Goal: Navigation & Orientation: Find specific page/section

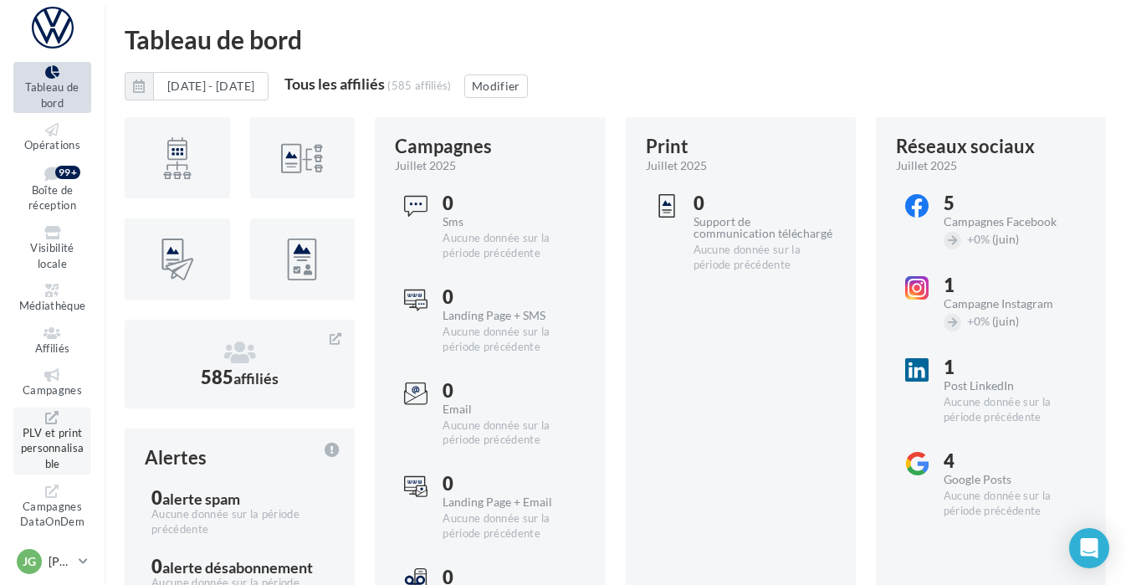
click at [53, 437] on span "PLV et print personnalisable" at bounding box center [53, 448] width 64 height 44
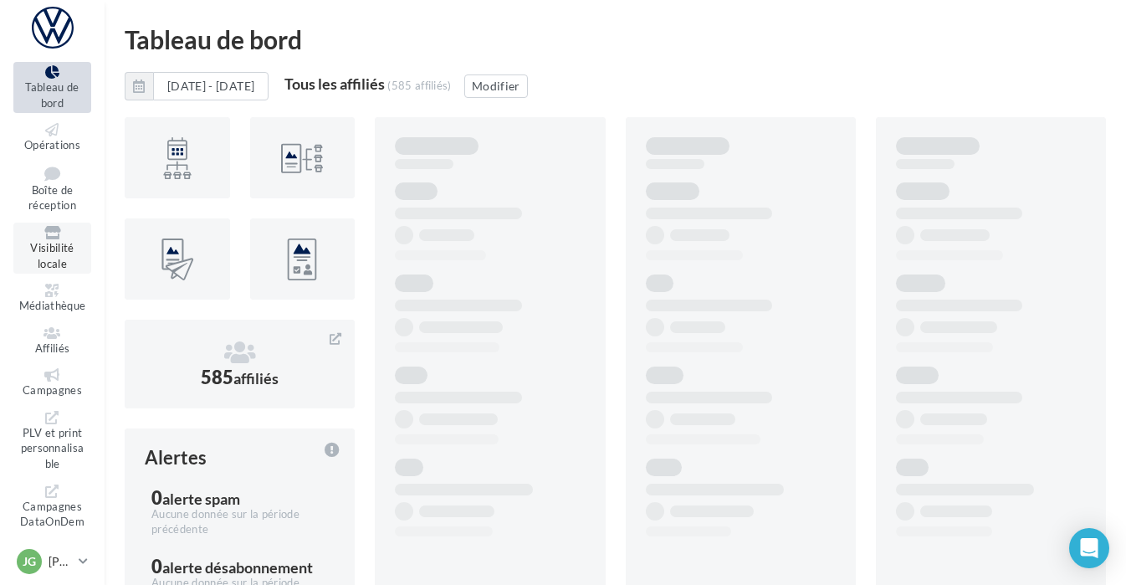
scroll to position [23, 0]
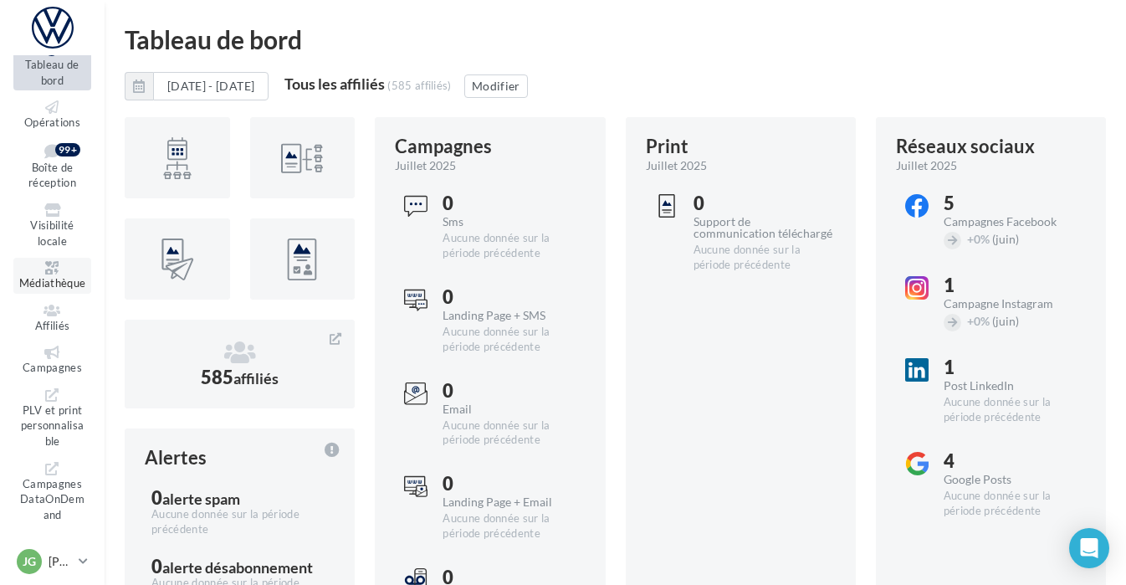
click at [52, 274] on icon at bounding box center [52, 267] width 68 height 13
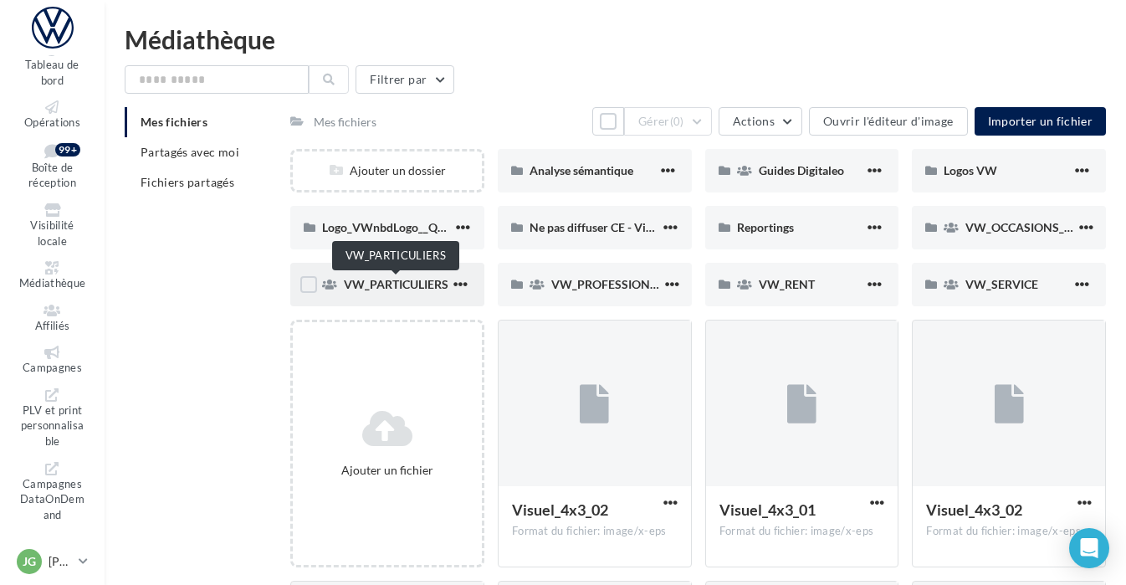
click at [425, 282] on span "VW_PARTICULIERS" at bounding box center [396, 284] width 105 height 14
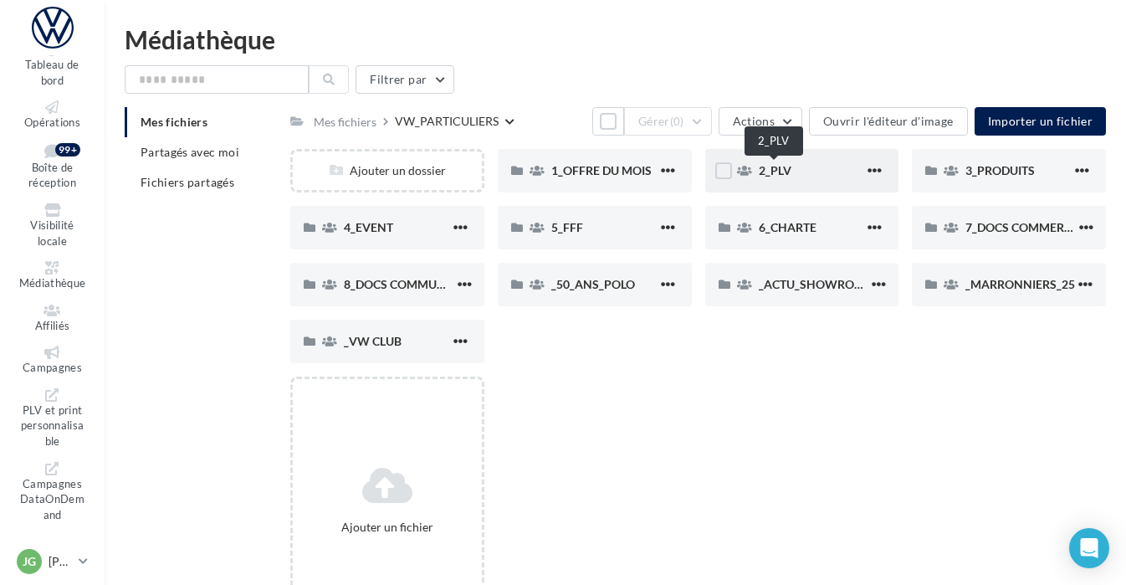
click at [775, 175] on span "2_PLV" at bounding box center [775, 170] width 33 height 14
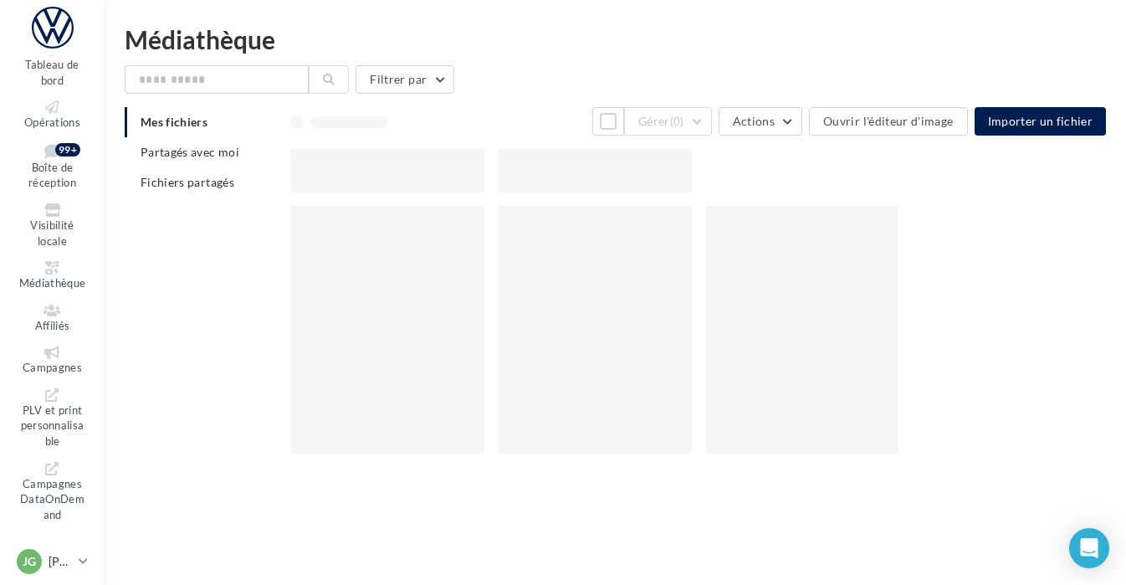
click at [775, 175] on div at bounding box center [704, 170] width 829 height 43
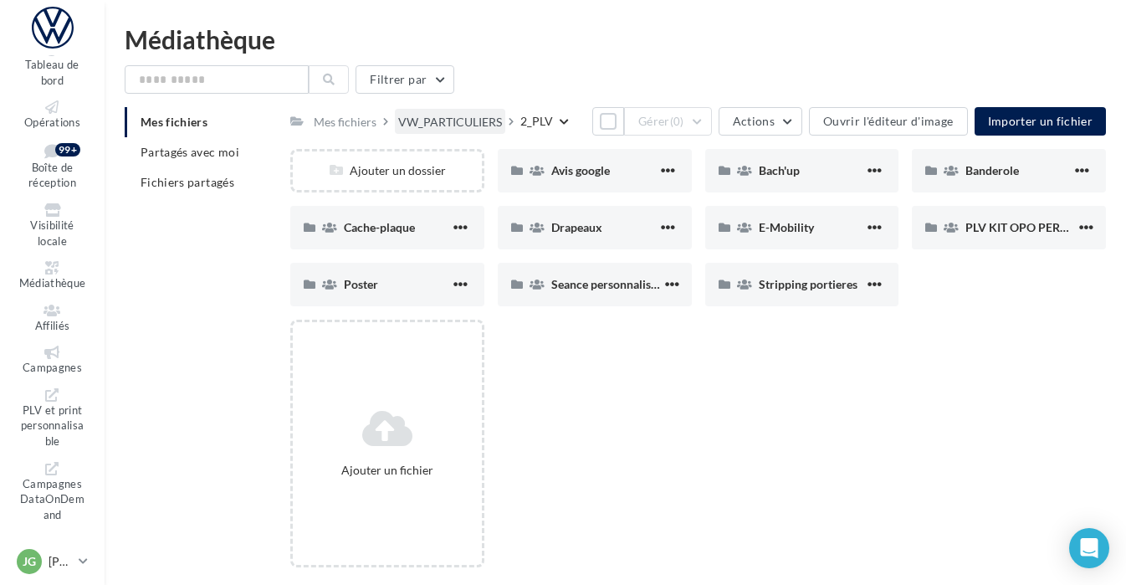
click at [481, 120] on div "VW_PARTICULIERS" at bounding box center [450, 122] width 104 height 17
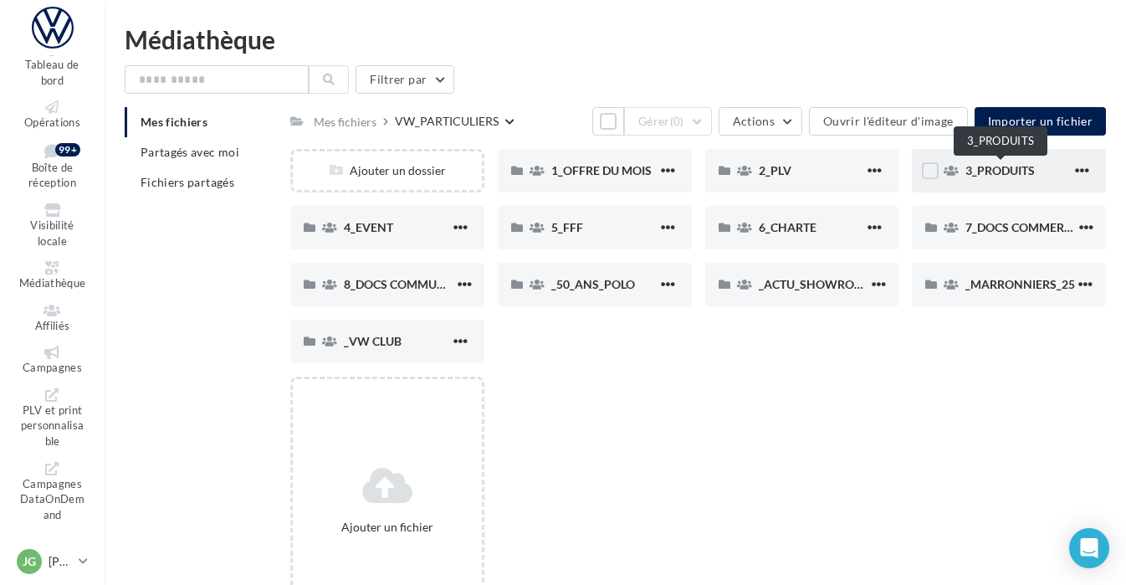
click at [1003, 171] on span "3_PRODUITS" at bounding box center [999, 170] width 69 height 14
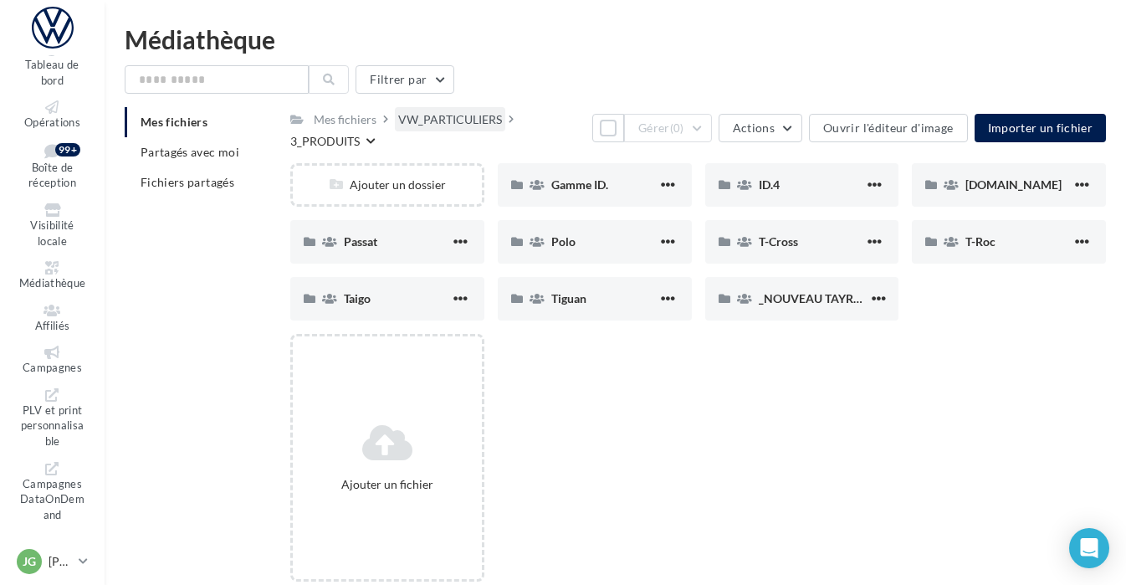
click at [414, 113] on div "VW_PARTICULIERS" at bounding box center [450, 119] width 104 height 17
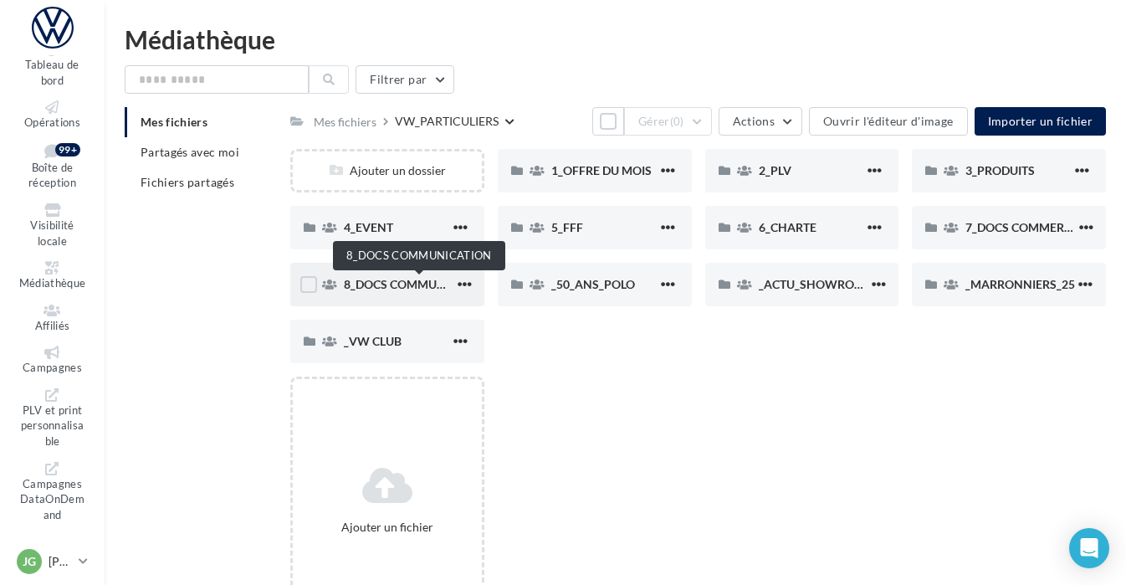
click at [402, 283] on span "8_DOCS COMMUNICATION" at bounding box center [418, 284] width 149 height 14
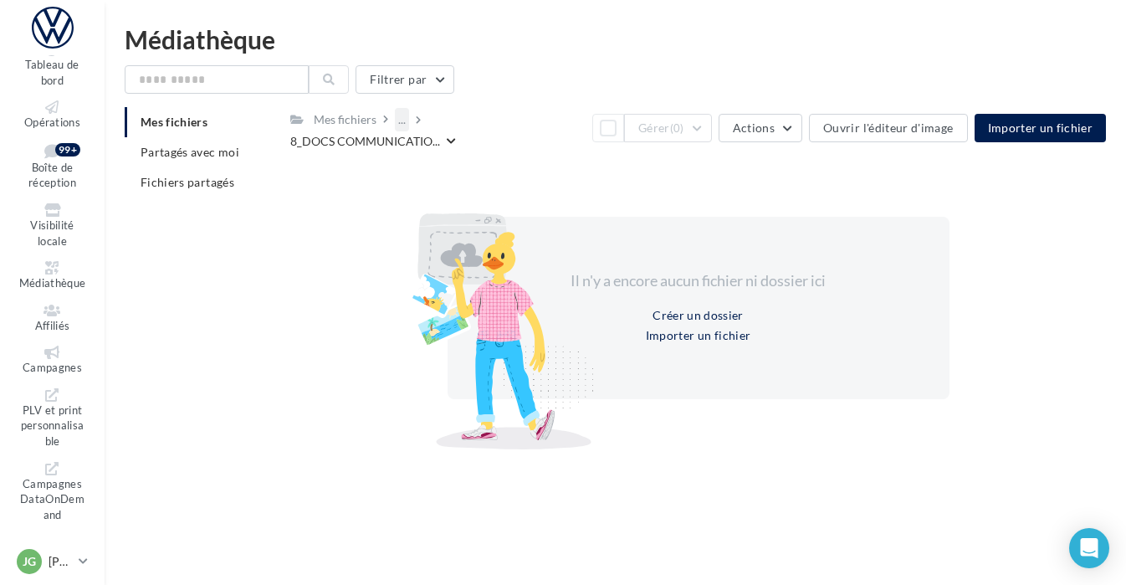
click at [400, 121] on div "..." at bounding box center [402, 119] width 14 height 23
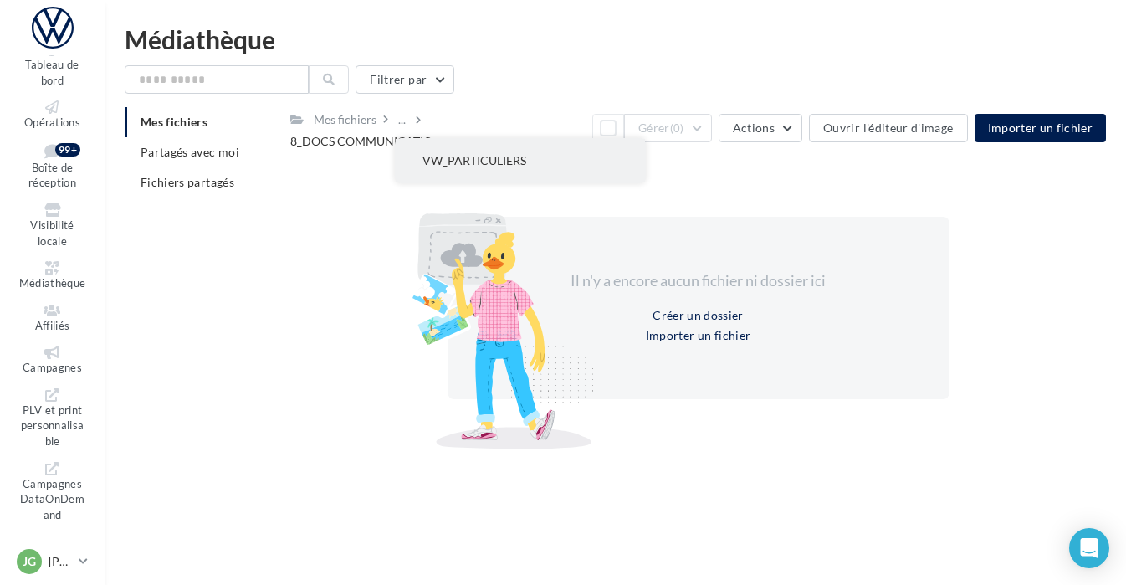
click at [432, 158] on button "VW_PARTICULIERS" at bounding box center [520, 160] width 249 height 43
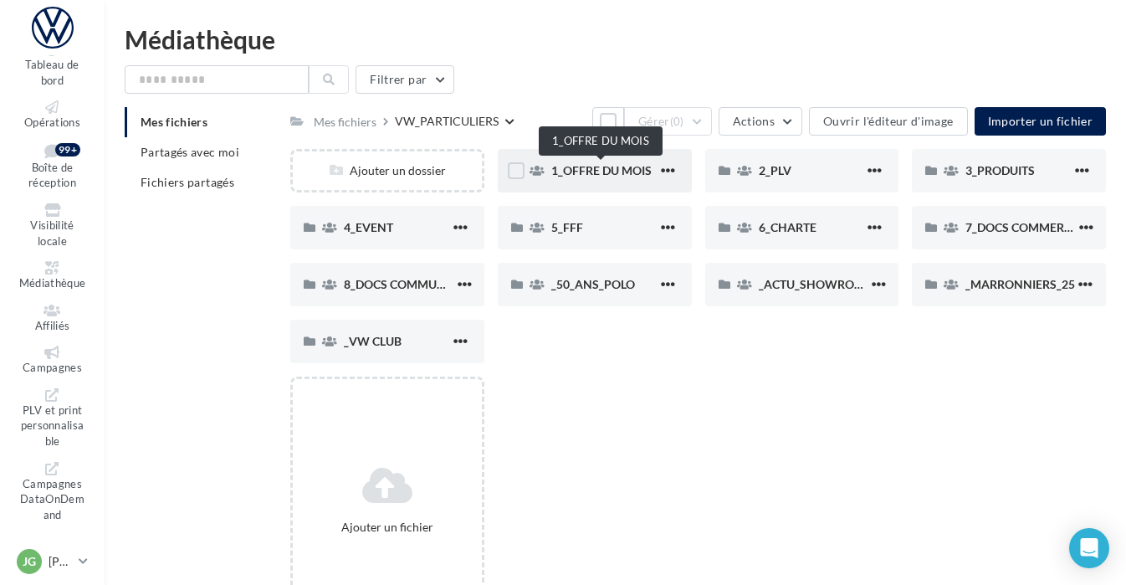
click at [613, 171] on span "1_OFFRE DU MOIS" at bounding box center [601, 170] width 100 height 14
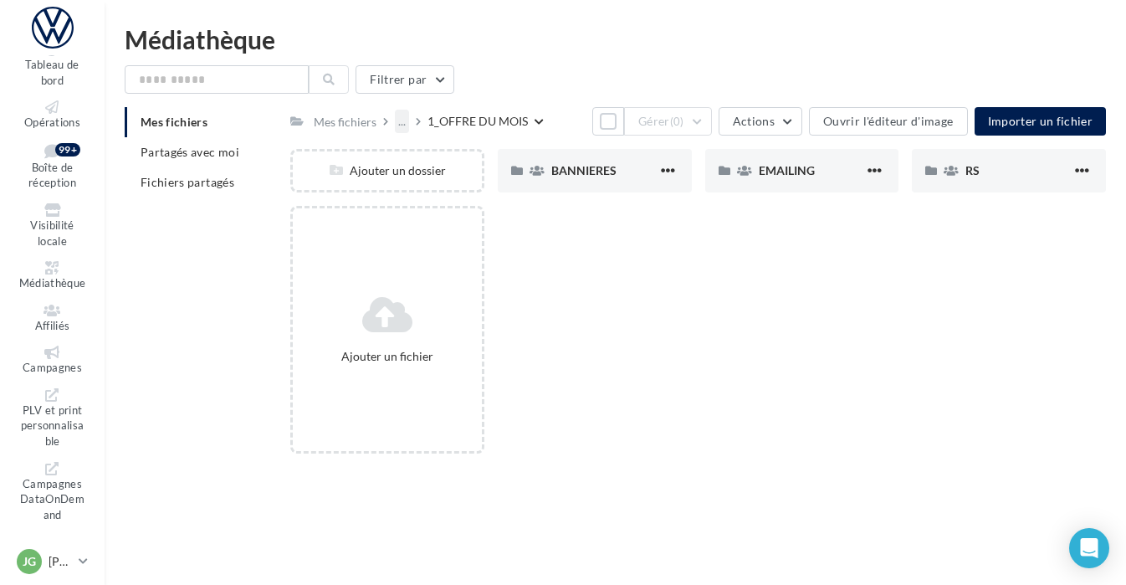
click at [399, 125] on div "..." at bounding box center [402, 121] width 14 height 23
click at [464, 166] on button "VW_PARTICULIERS" at bounding box center [520, 162] width 249 height 43
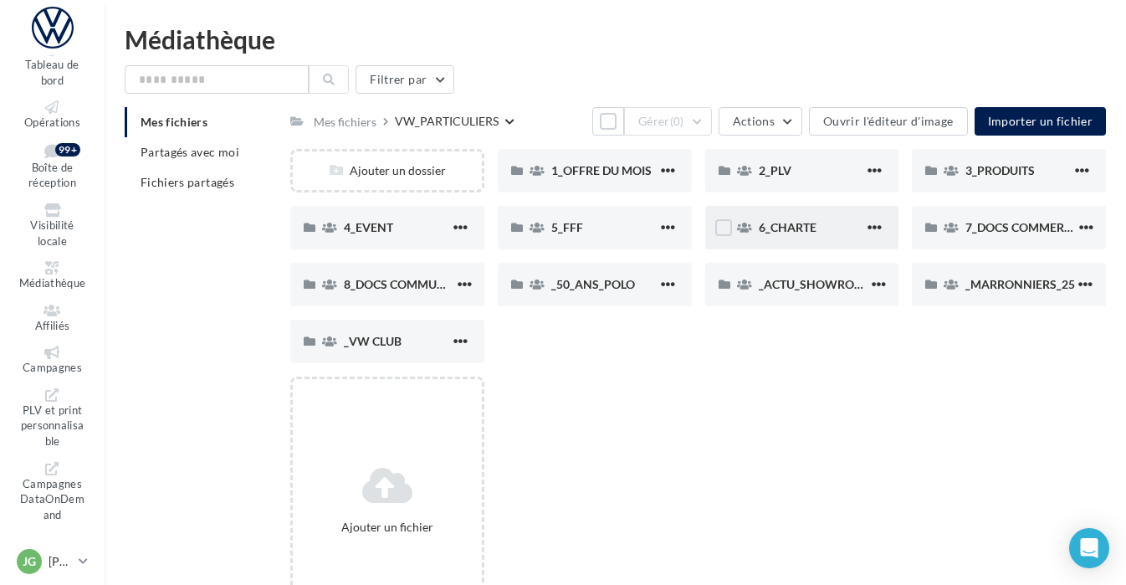
click at [790, 235] on div "6_CHARTE" at bounding box center [812, 227] width 106 height 17
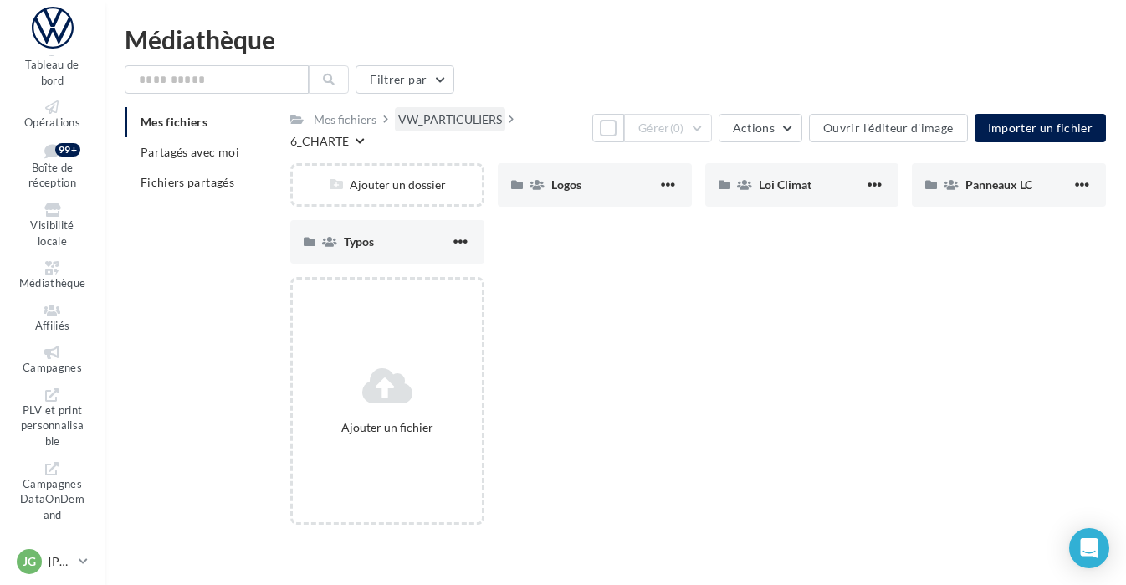
click at [439, 121] on div "VW_PARTICULIERS" at bounding box center [450, 119] width 104 height 17
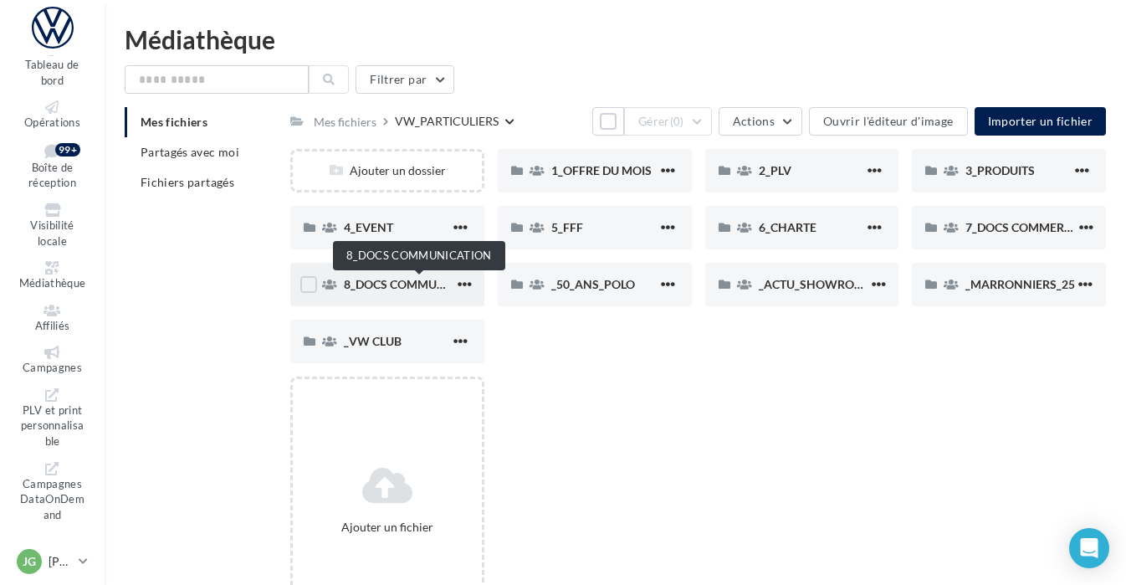
click at [379, 280] on span "8_DOCS COMMUNICATION" at bounding box center [418, 284] width 149 height 14
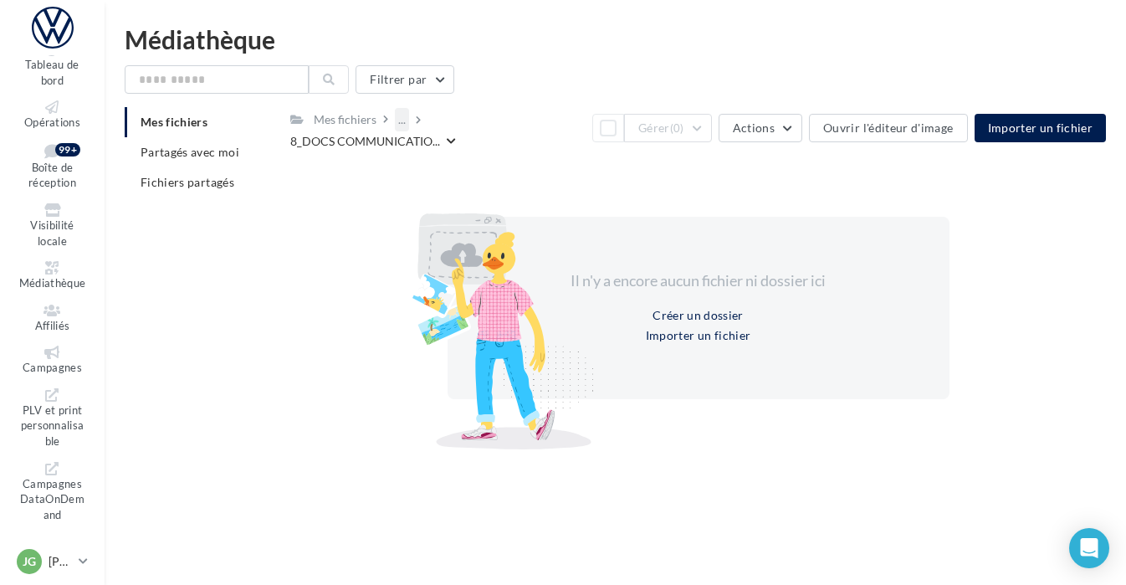
click at [401, 115] on div "..." at bounding box center [402, 119] width 14 height 23
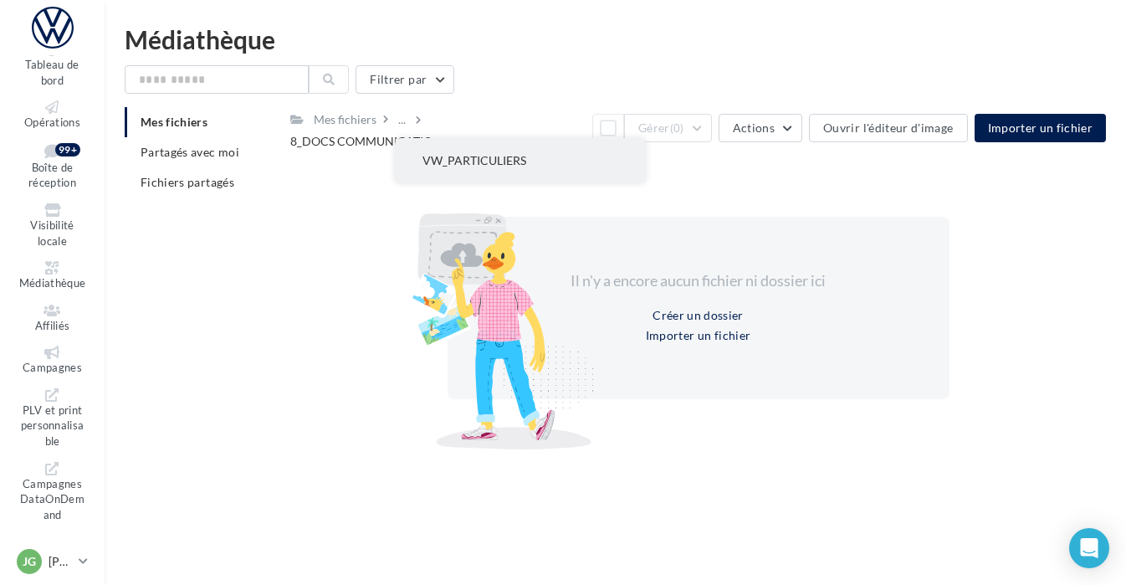
click at [457, 161] on button "VW_PARTICULIERS" at bounding box center [520, 160] width 249 height 43
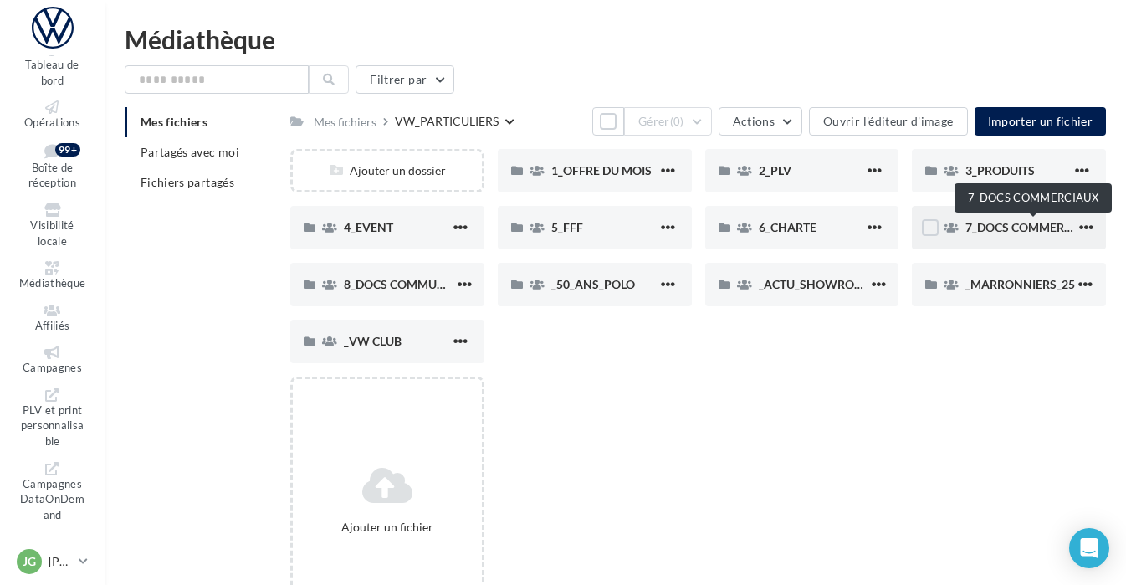
click at [1001, 221] on span "7_DOCS COMMERCIAUX" at bounding box center [1032, 227] width 135 height 14
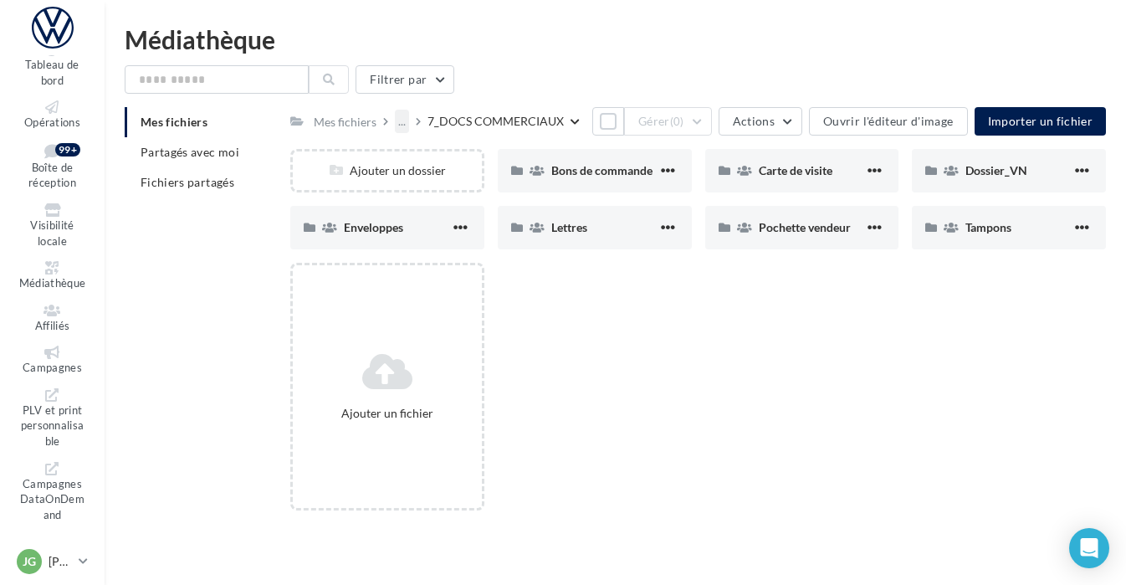
click at [401, 127] on div "..." at bounding box center [402, 121] width 14 height 23
click at [430, 163] on button "VW_PARTICULIERS" at bounding box center [520, 162] width 249 height 43
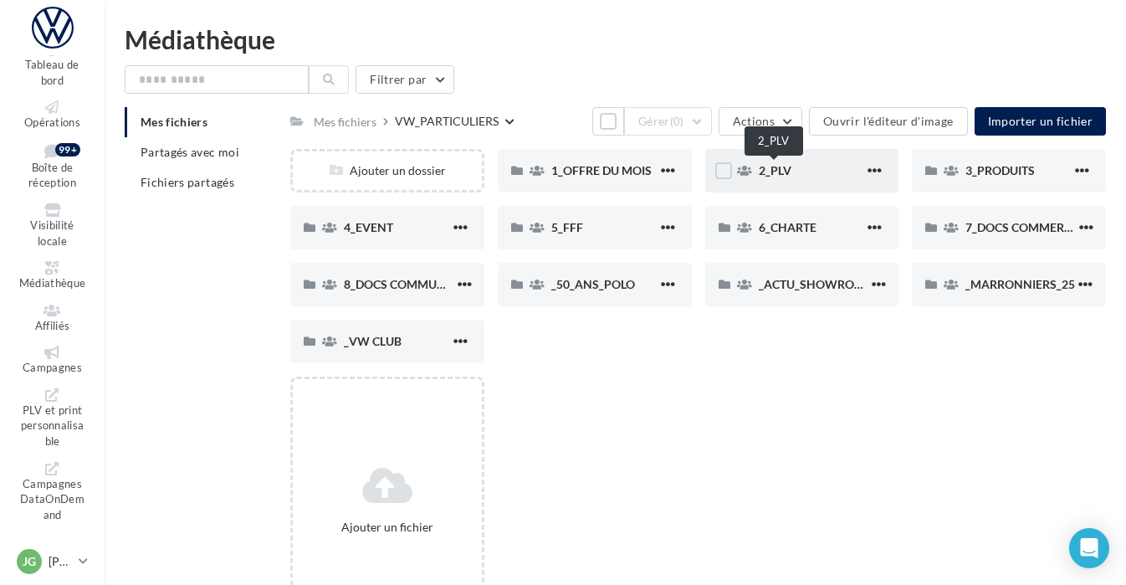
click at [774, 166] on span "2_PLV" at bounding box center [775, 170] width 33 height 14
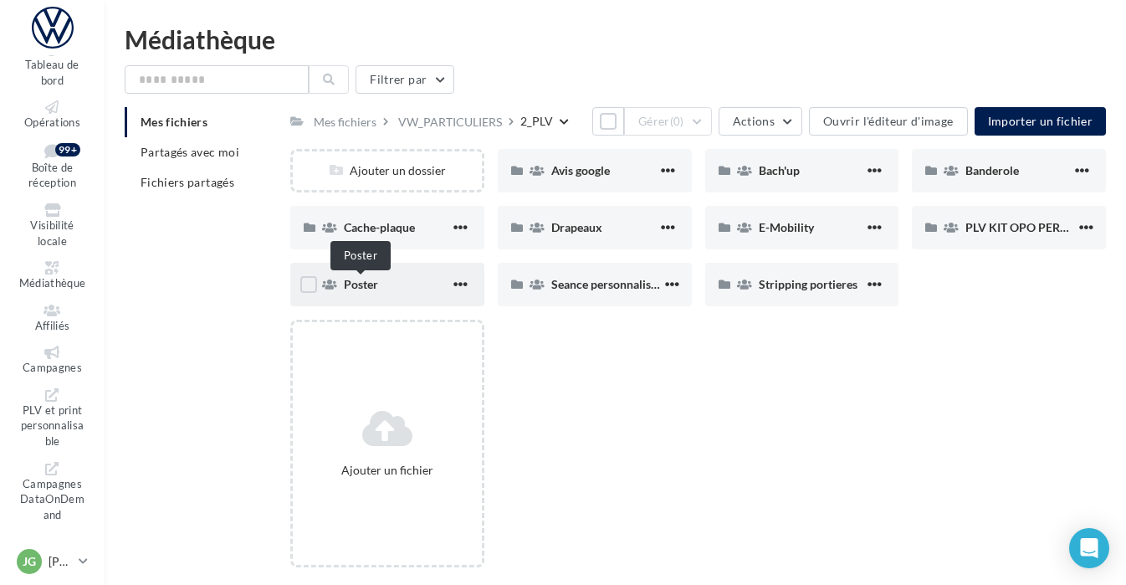
click at [357, 287] on span "Poster" at bounding box center [361, 284] width 34 height 14
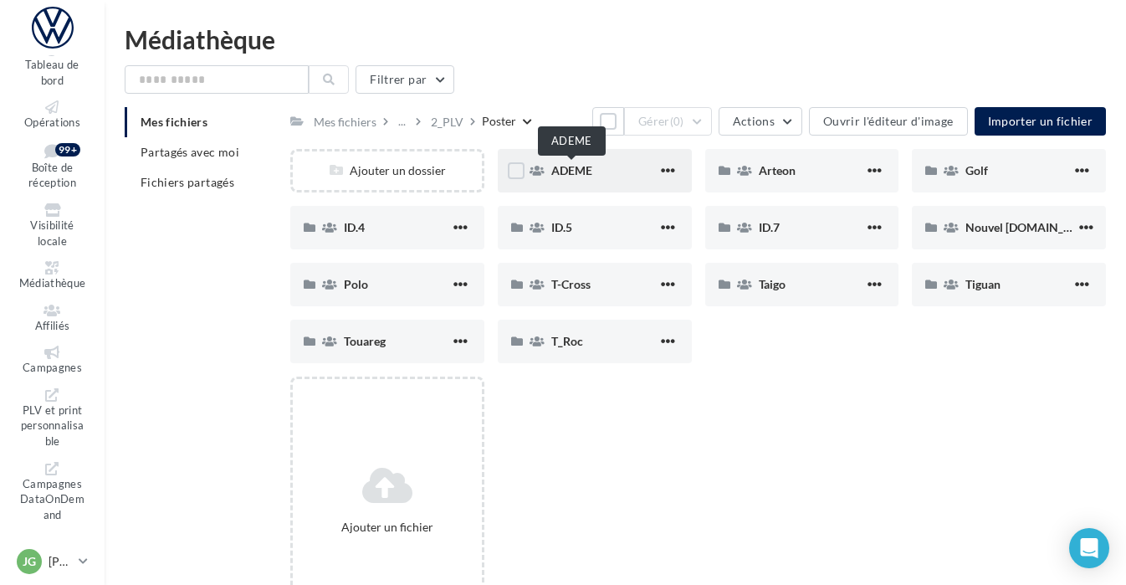
click at [575, 169] on span "ADEME" at bounding box center [571, 170] width 41 height 14
